Goal: Find specific page/section: Find specific page/section

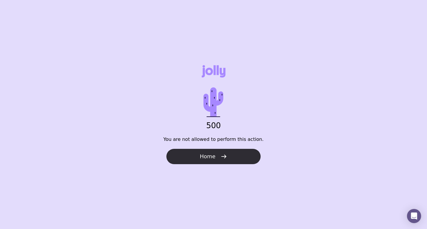
click at [215, 152] on button "Home" at bounding box center [213, 156] width 94 height 15
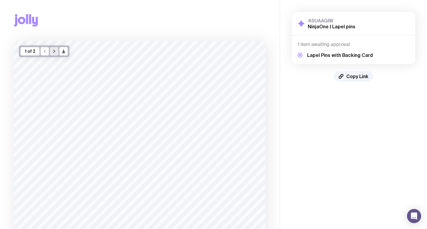
click at [54, 52] on icon "button" at bounding box center [54, 51] width 1 height 3
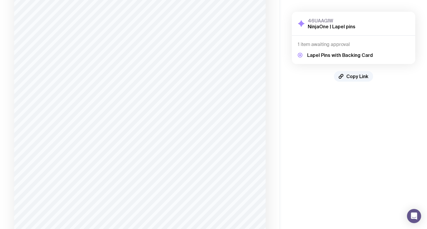
scroll to position [75, 0]
